Goal: Leave review/rating: Share an evaluation or opinion about a product, service, or content

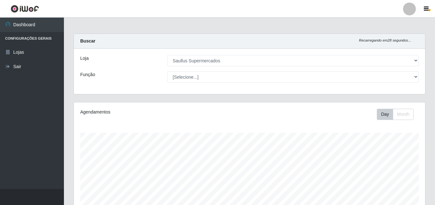
select select "423"
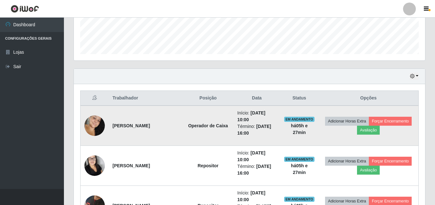
scroll to position [202, 0]
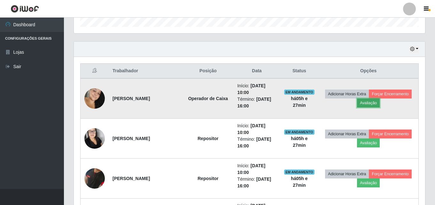
click at [375, 102] on button "Avaliação" at bounding box center [368, 102] width 23 height 9
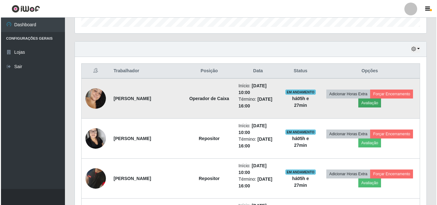
scroll to position [133, 348]
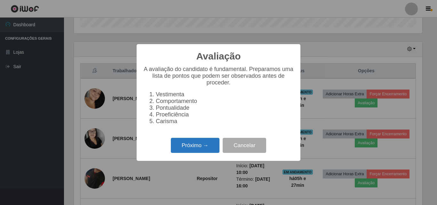
click at [191, 152] on button "Próximo →" at bounding box center [195, 145] width 49 height 15
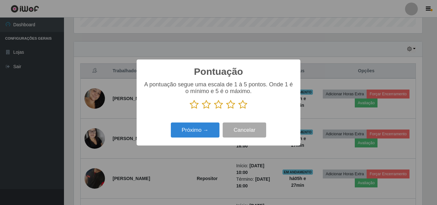
scroll to position [319657, 319442]
click at [243, 103] on icon at bounding box center [242, 105] width 9 height 10
click at [238, 109] on input "radio" at bounding box center [238, 109] width 0 height 0
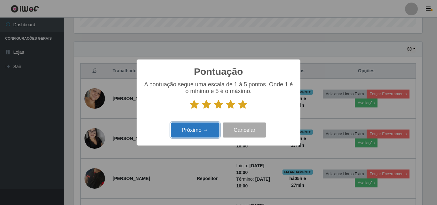
click at [197, 133] on button "Próximo →" at bounding box center [195, 129] width 49 height 15
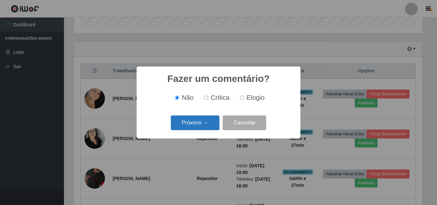
click at [206, 118] on button "Próximo →" at bounding box center [195, 122] width 49 height 15
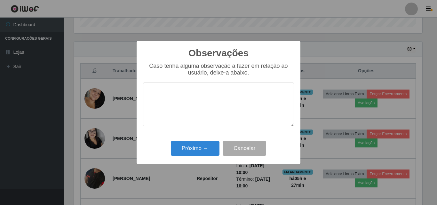
click at [204, 114] on textarea at bounding box center [218, 105] width 151 height 44
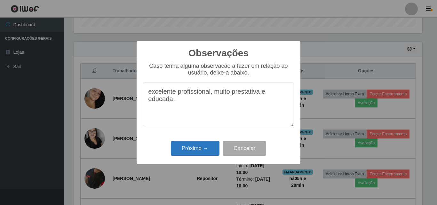
type textarea "excelente profissional, muito prestativa e educada."
click at [201, 151] on button "Próximo →" at bounding box center [195, 148] width 49 height 15
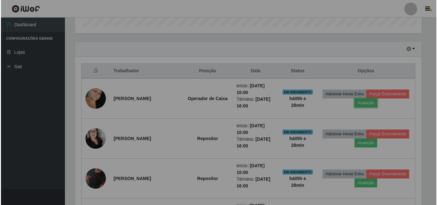
scroll to position [133, 351]
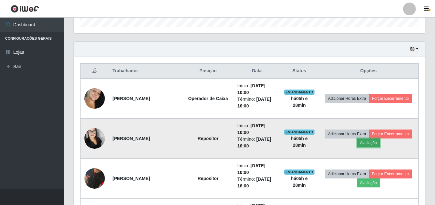
click at [376, 145] on button "Avaliação" at bounding box center [368, 142] width 23 height 9
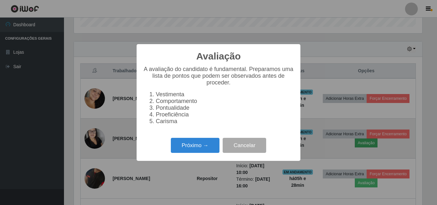
scroll to position [133, 348]
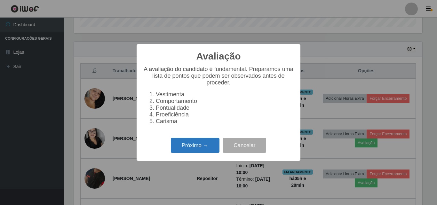
click at [197, 153] on button "Próximo →" at bounding box center [195, 145] width 49 height 15
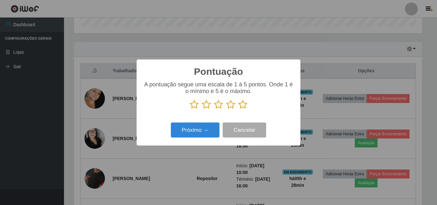
scroll to position [319657, 319442]
drag, startPoint x: 244, startPoint y: 106, endPoint x: 230, endPoint y: 121, distance: 20.4
click at [244, 106] on icon at bounding box center [242, 105] width 9 height 10
click at [238, 109] on input "radio" at bounding box center [238, 109] width 0 height 0
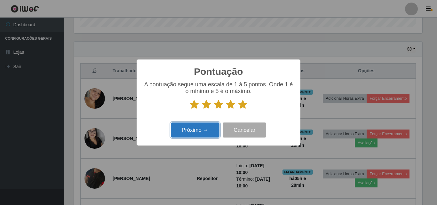
click at [214, 129] on button "Próximo →" at bounding box center [195, 129] width 49 height 15
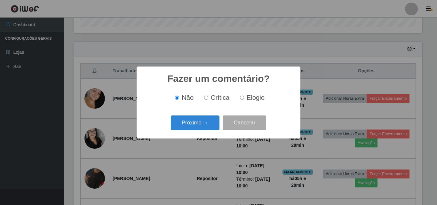
click at [215, 115] on div "Próximo → Cancelar" at bounding box center [218, 123] width 151 height 18
click at [213, 122] on button "Próximo →" at bounding box center [195, 122] width 49 height 15
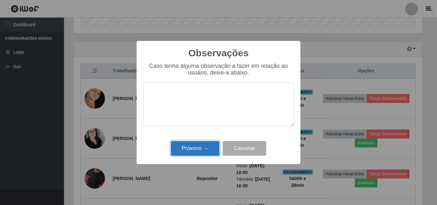
click at [206, 146] on button "Próximo →" at bounding box center [195, 148] width 49 height 15
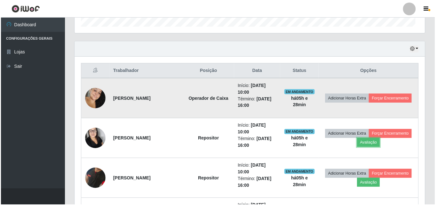
scroll to position [133, 351]
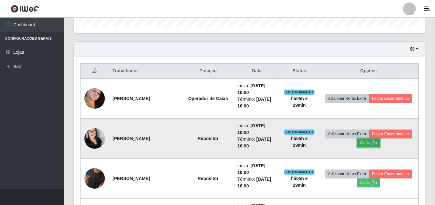
click at [370, 143] on button "Avaliação" at bounding box center [368, 142] width 23 height 9
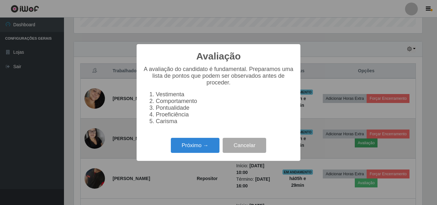
scroll to position [133, 348]
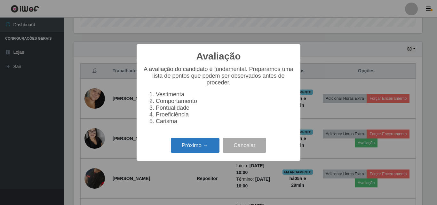
click at [203, 146] on button "Próximo →" at bounding box center [195, 145] width 49 height 15
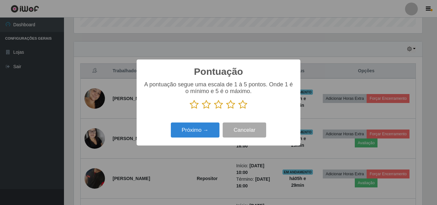
scroll to position [319657, 319442]
click at [245, 106] on icon at bounding box center [242, 105] width 9 height 10
click at [238, 109] on input "radio" at bounding box center [238, 109] width 0 height 0
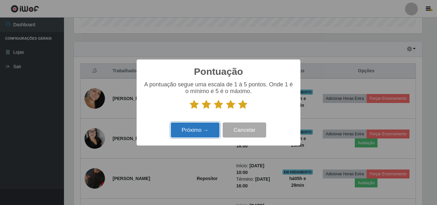
click at [208, 133] on button "Próximo →" at bounding box center [195, 129] width 49 height 15
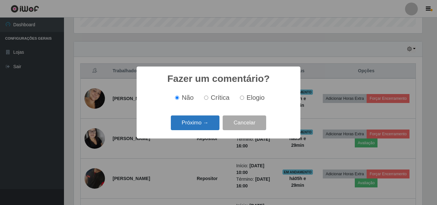
click at [211, 122] on button "Próximo →" at bounding box center [195, 122] width 49 height 15
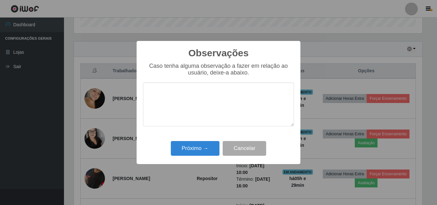
click at [217, 107] on textarea at bounding box center [218, 105] width 151 height 44
type textarea "excelente profissional"
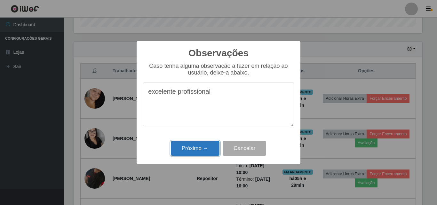
click at [213, 146] on button "Próximo →" at bounding box center [195, 148] width 49 height 15
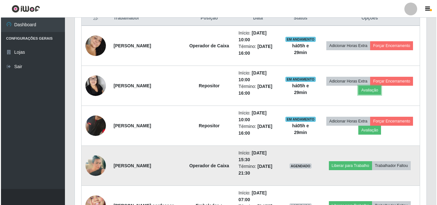
scroll to position [266, 0]
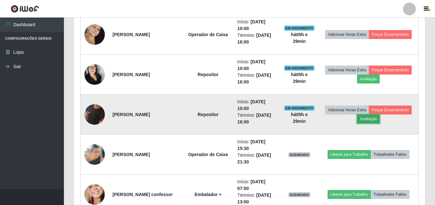
click at [374, 120] on button "Avaliação" at bounding box center [368, 118] width 23 height 9
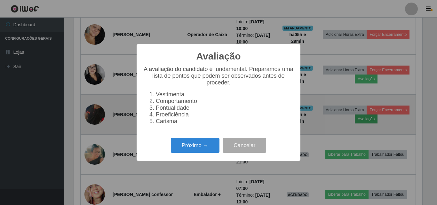
scroll to position [133, 348]
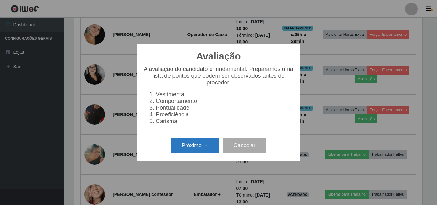
click at [198, 150] on button "Próximo →" at bounding box center [195, 145] width 49 height 15
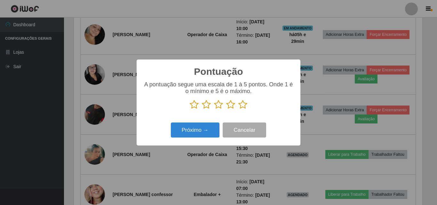
click at [240, 105] on icon at bounding box center [242, 105] width 9 height 10
click at [238, 109] on input "radio" at bounding box center [238, 109] width 0 height 0
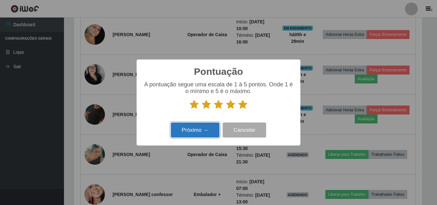
click at [185, 129] on button "Próximo →" at bounding box center [195, 129] width 49 height 15
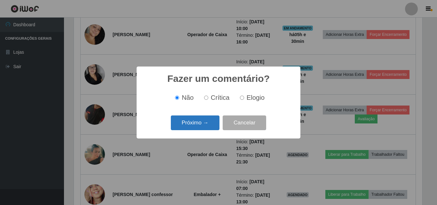
click at [202, 118] on button "Próximo →" at bounding box center [195, 122] width 49 height 15
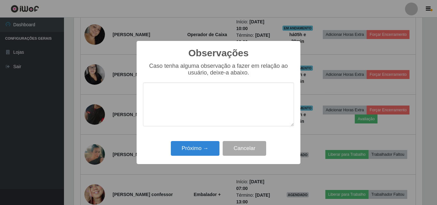
click at [200, 104] on textarea at bounding box center [218, 105] width 151 height 44
type textarea "excelente profissional"
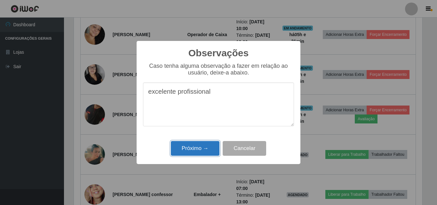
click at [193, 154] on button "Próximo →" at bounding box center [195, 148] width 49 height 15
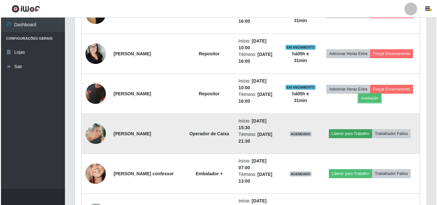
scroll to position [298, 0]
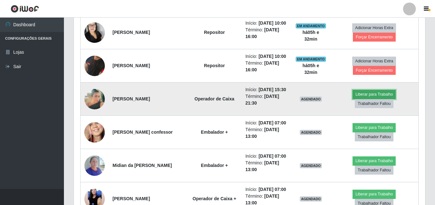
click at [374, 99] on button "Liberar para Trabalho" at bounding box center [374, 94] width 43 height 9
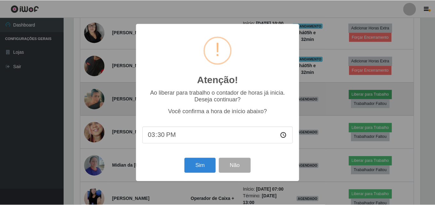
scroll to position [133, 348]
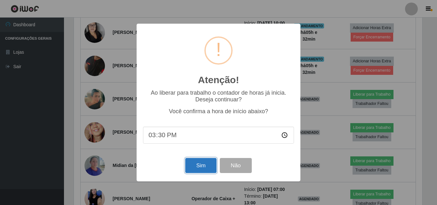
click at [210, 171] on button "Sim" at bounding box center [200, 165] width 31 height 15
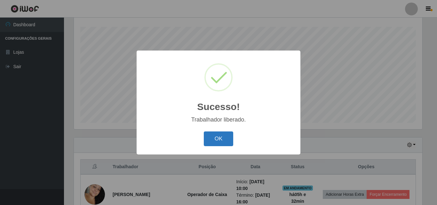
click at [219, 140] on button "OK" at bounding box center [219, 138] width 30 height 15
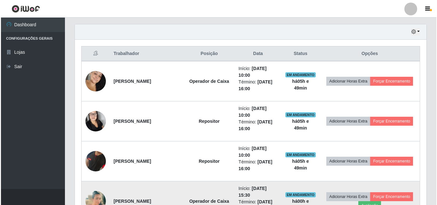
scroll to position [266, 0]
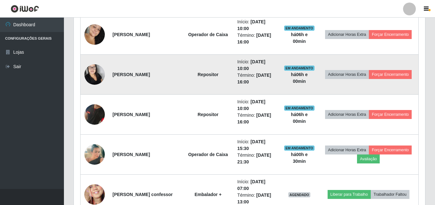
click at [97, 71] on img at bounding box center [94, 74] width 20 height 35
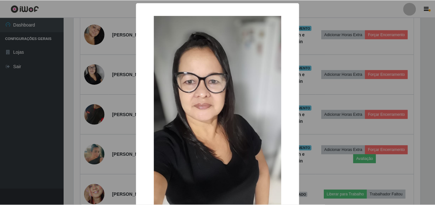
scroll to position [133, 348]
click at [21, 94] on div "× OK Cancel" at bounding box center [218, 102] width 437 height 205
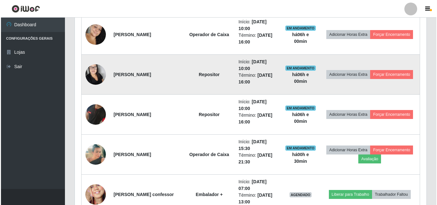
scroll to position [133, 351]
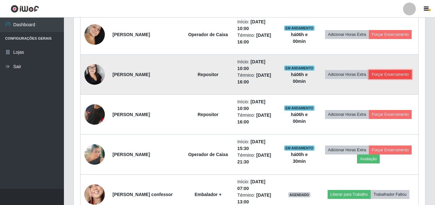
click at [386, 73] on button "Forçar Encerramento" at bounding box center [390, 74] width 43 height 9
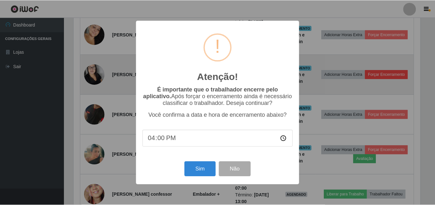
scroll to position [133, 348]
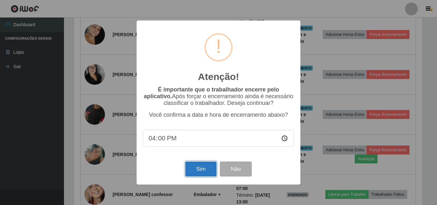
click at [205, 166] on button "Sim" at bounding box center [200, 168] width 31 height 15
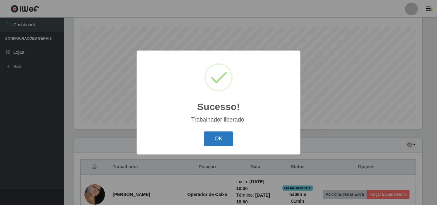
click at [222, 136] on button "OK" at bounding box center [219, 138] width 30 height 15
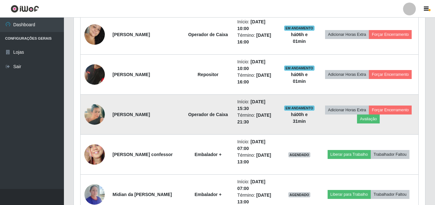
scroll to position [234, 0]
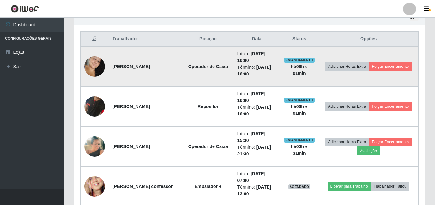
click at [93, 64] on img at bounding box center [94, 66] width 20 height 31
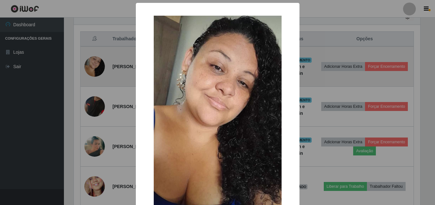
scroll to position [133, 348]
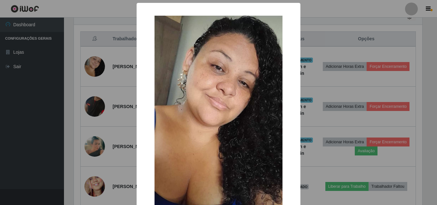
click at [21, 81] on div "× OK Cancel" at bounding box center [218, 102] width 437 height 205
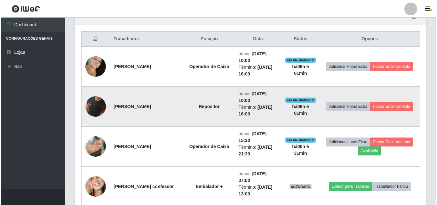
scroll to position [133, 351]
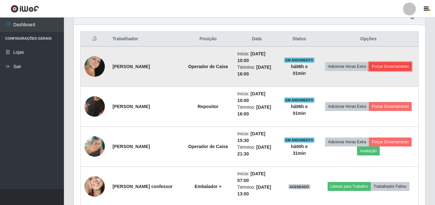
click at [412, 64] on button "Forçar Encerramento" at bounding box center [390, 66] width 43 height 9
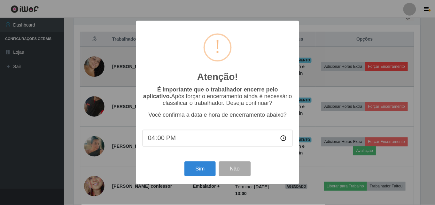
scroll to position [133, 348]
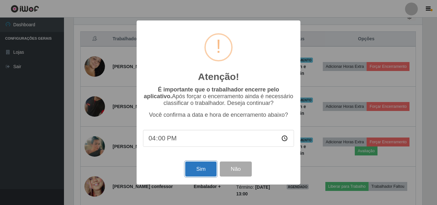
click at [201, 170] on button "Sim" at bounding box center [200, 168] width 31 height 15
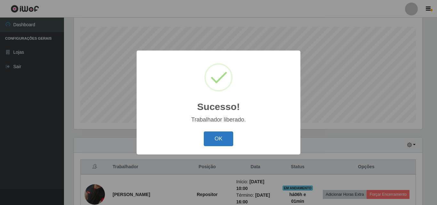
click at [217, 137] on button "OK" at bounding box center [219, 138] width 30 height 15
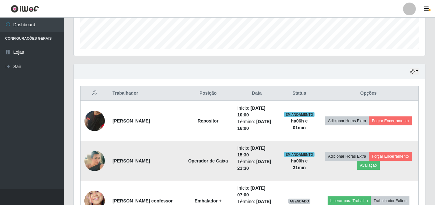
scroll to position [234, 0]
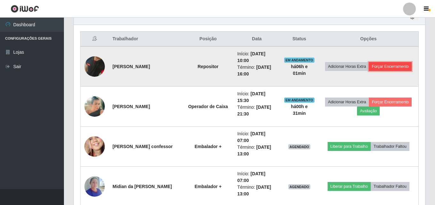
click at [392, 65] on button "Forçar Encerramento" at bounding box center [390, 66] width 43 height 9
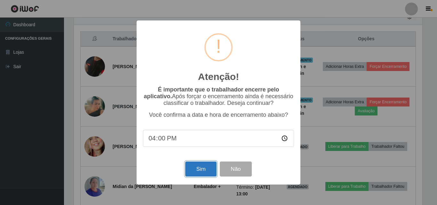
click at [200, 169] on button "Sim" at bounding box center [200, 168] width 31 height 15
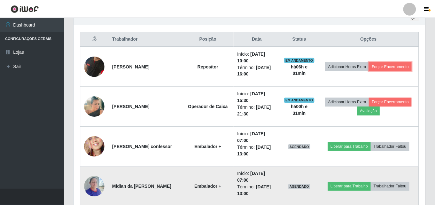
scroll to position [0, 0]
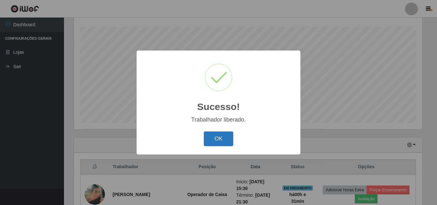
click at [211, 141] on button "OK" at bounding box center [219, 138] width 30 height 15
